Goal: Task Accomplishment & Management: Manage account settings

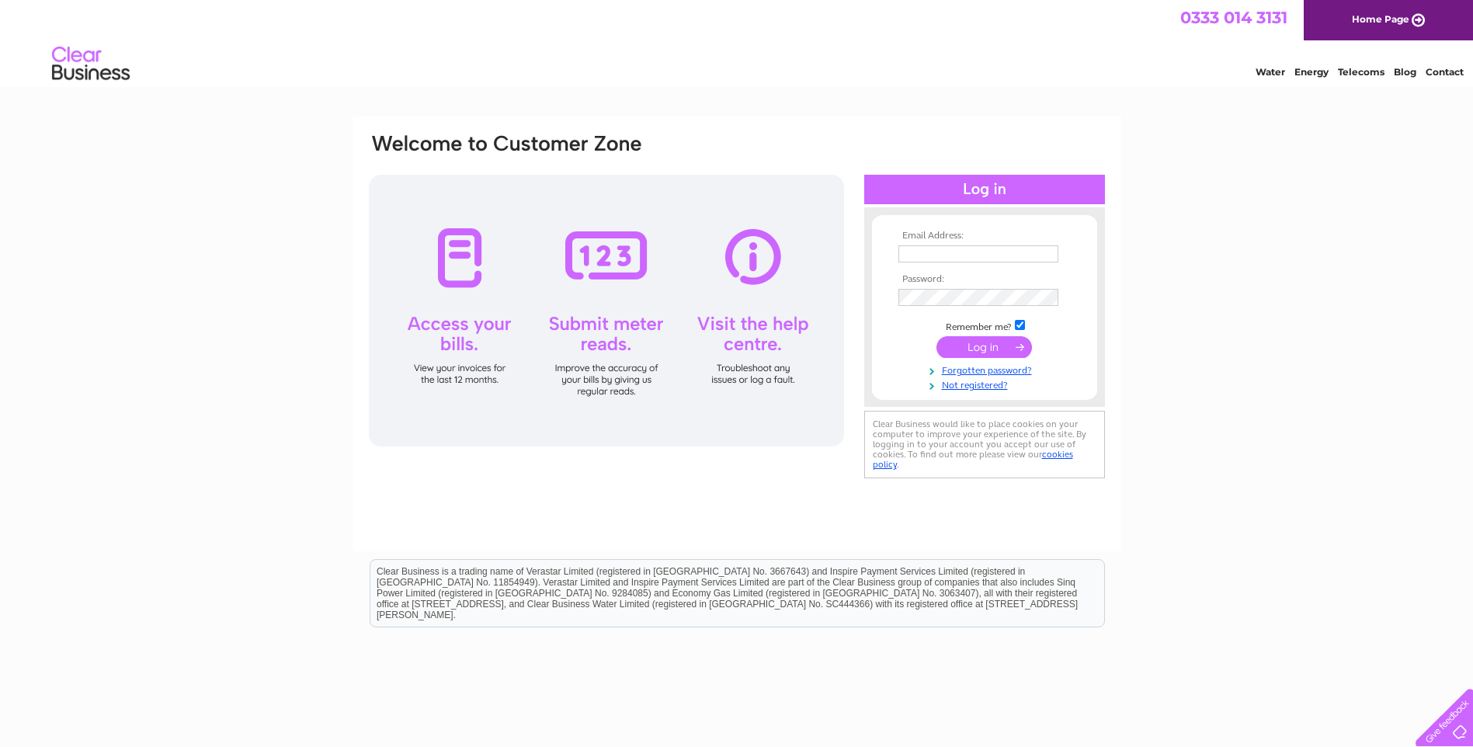
type input "[EMAIL_ADDRESS][DOMAIN_NAME]"
click at [1005, 336] on input "submit" at bounding box center [983, 347] width 95 height 22
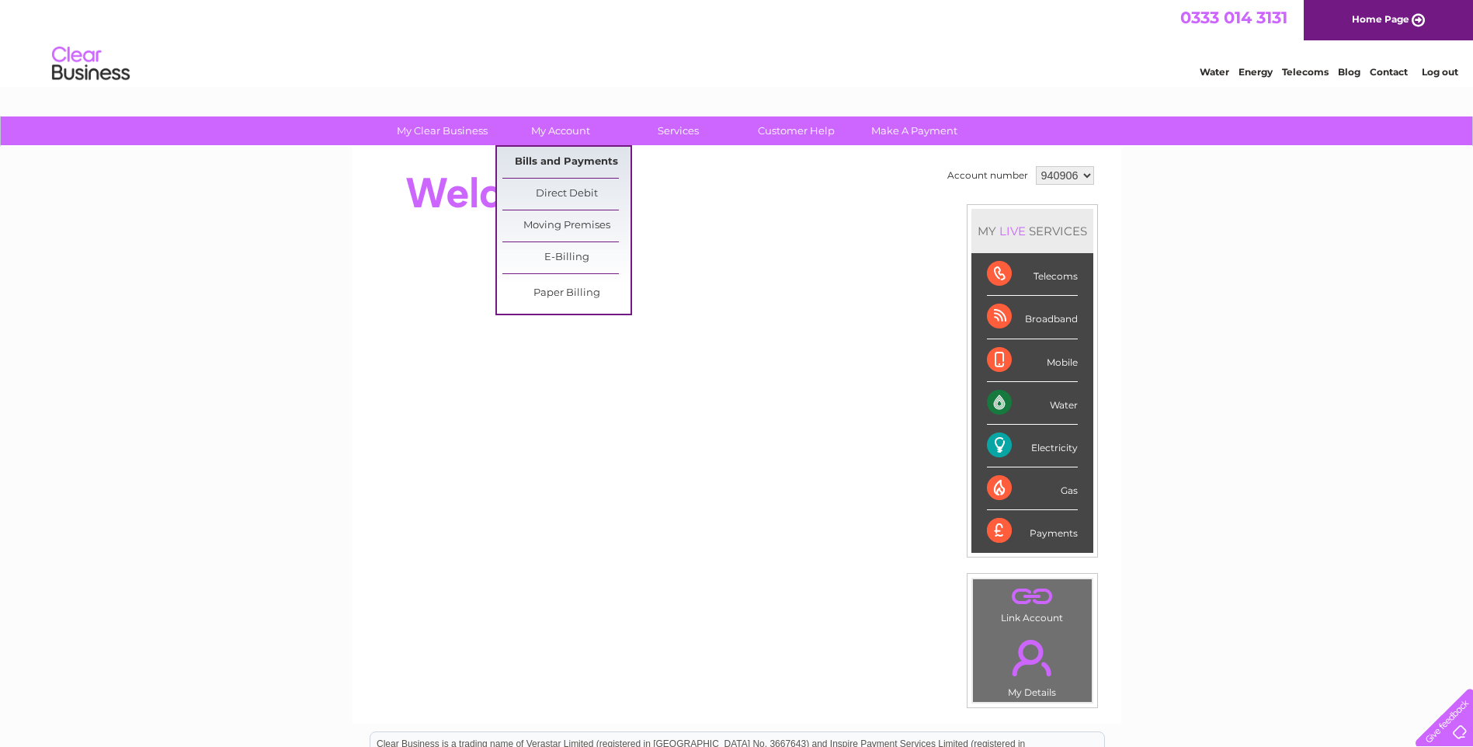
click at [571, 156] on link "Bills and Payments" at bounding box center [566, 162] width 128 height 31
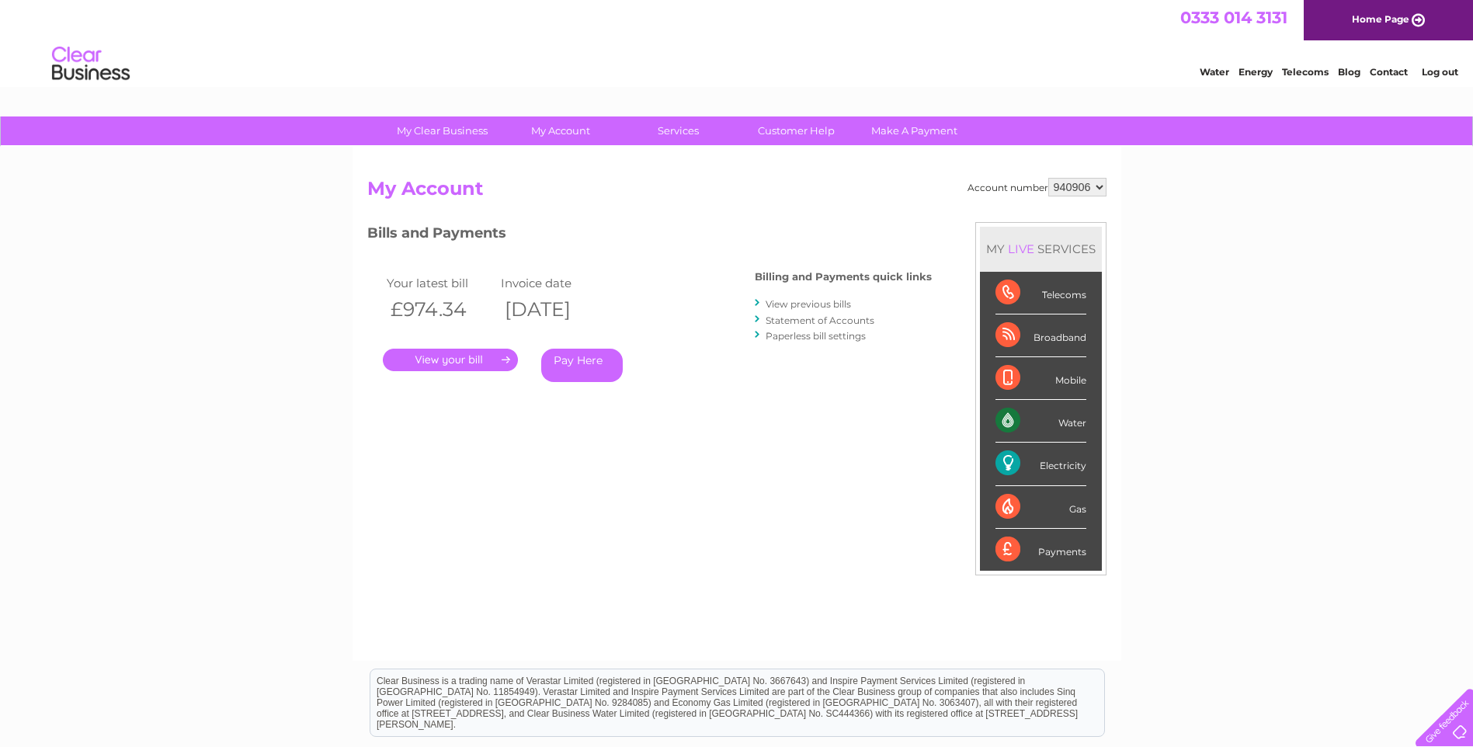
click at [471, 356] on link "." at bounding box center [450, 360] width 135 height 23
click at [435, 360] on link "." at bounding box center [450, 360] width 135 height 23
click at [503, 363] on link "." at bounding box center [450, 360] width 135 height 23
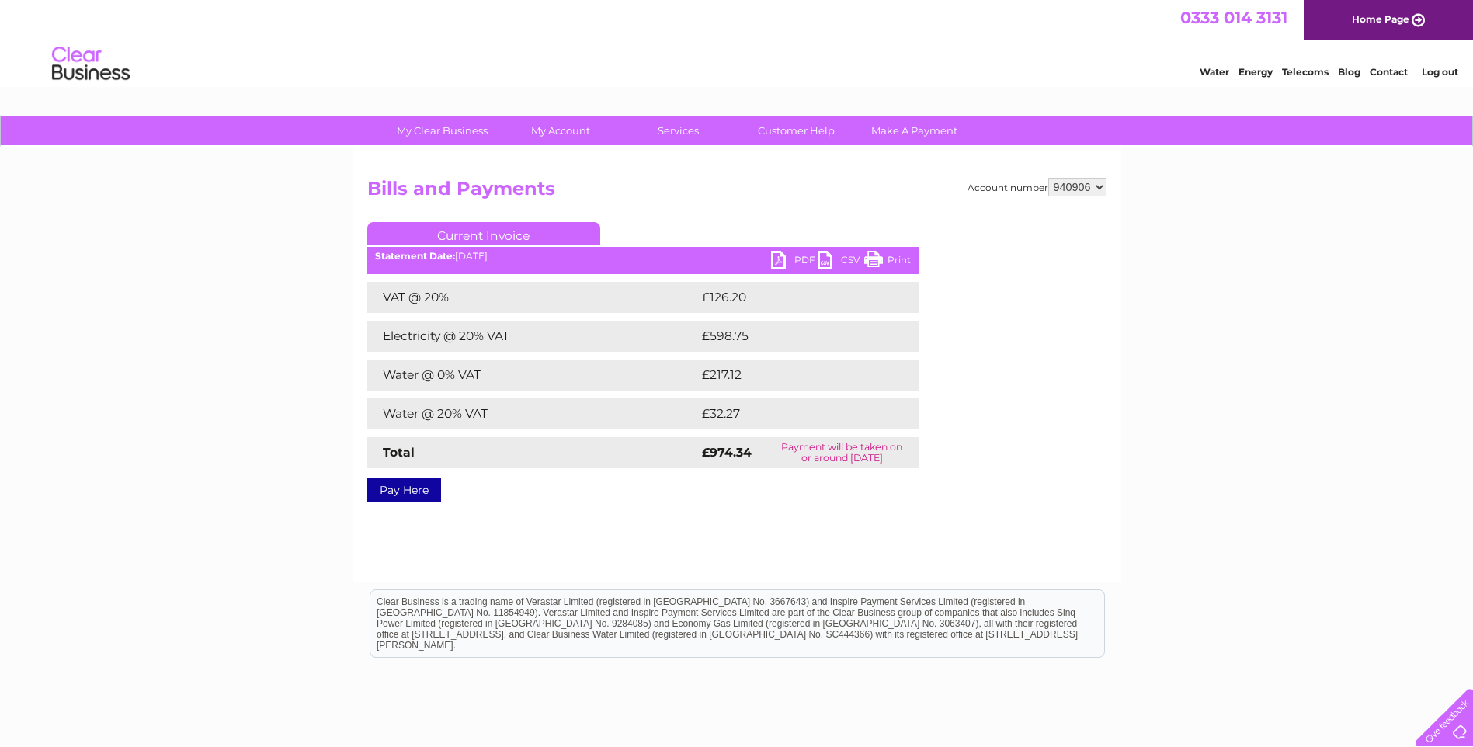
click at [798, 258] on link "PDF" at bounding box center [794, 262] width 47 height 23
click at [776, 262] on link "PDF" at bounding box center [794, 262] width 47 height 23
